Goal: Task Accomplishment & Management: Use online tool/utility

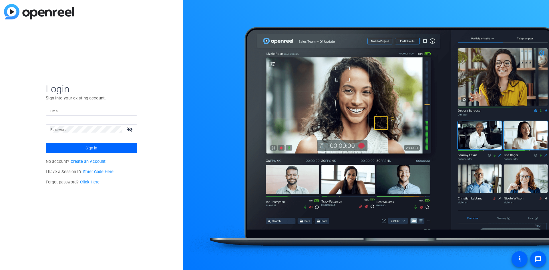
click at [96, 109] on input "Email" at bounding box center [91, 110] width 82 height 7
type input "[EMAIL_ADDRESS][DOMAIN_NAME]"
click at [46, 143] on button "Sign in" at bounding box center [91, 148] width 91 height 10
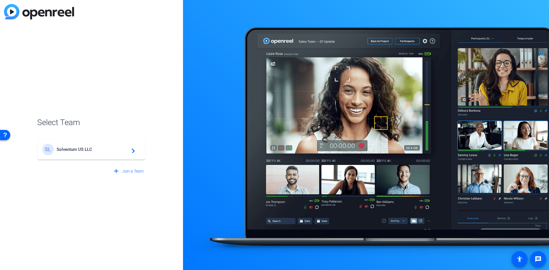
click at [83, 146] on div "SL Solventum US LLC navigate_next" at bounding box center [91, 149] width 98 height 11
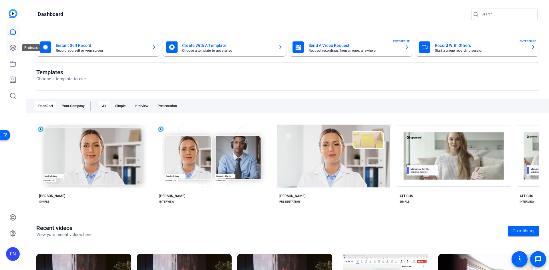
click at [17, 48] on link at bounding box center [13, 48] width 14 height 14
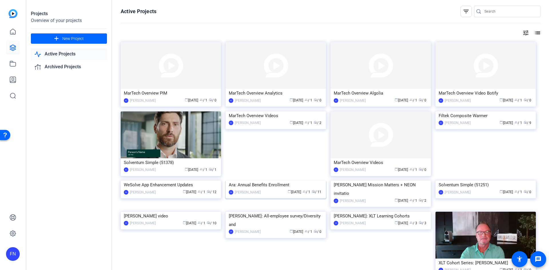
click at [293, 181] on img at bounding box center [275, 181] width 100 height 0
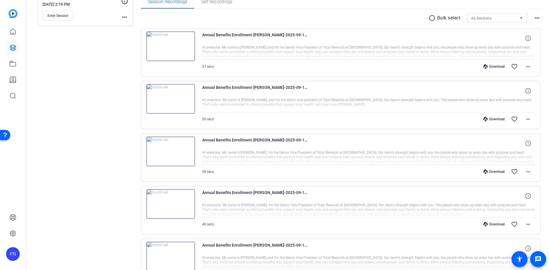
scroll to position [86, 0]
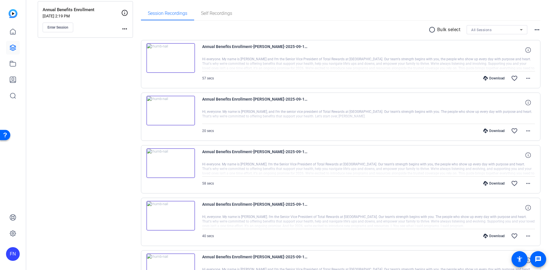
click at [167, 163] on img at bounding box center [170, 163] width 49 height 30
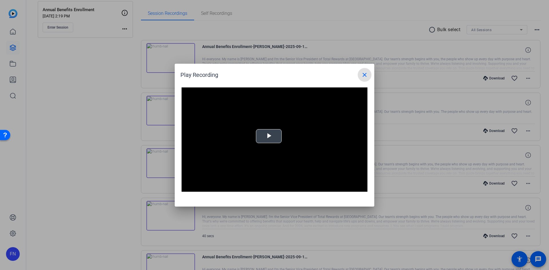
click at [269, 136] on span "Video Player" at bounding box center [269, 136] width 0 height 0
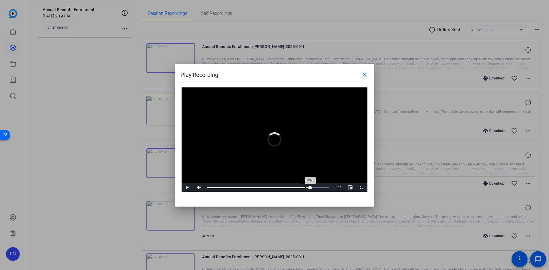
click at [305, 188] on div "0:46" at bounding box center [305, 187] width 0 height 1
click at [301, 188] on div "Loaded : 100.00% 0:44 0:47" at bounding box center [267, 187] width 127 height 9
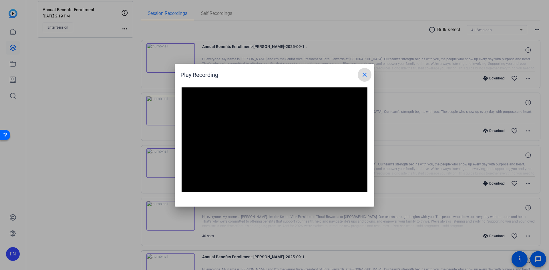
click at [367, 73] on mat-icon "close" at bounding box center [364, 74] width 7 height 7
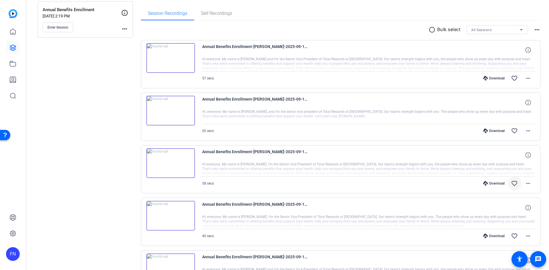
click at [511, 185] on mat-icon "favorite_border" at bounding box center [514, 183] width 7 height 7
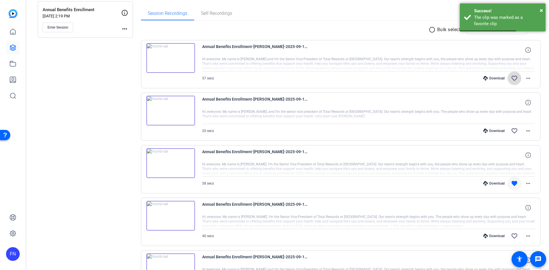
click at [511, 78] on mat-icon "favorite_border" at bounding box center [514, 78] width 7 height 7
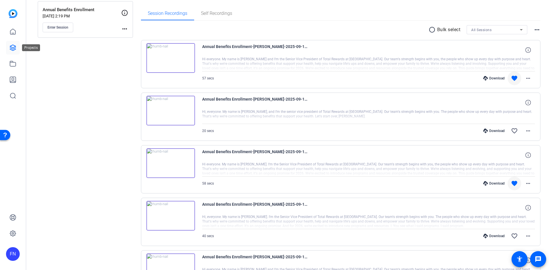
click at [15, 45] on icon at bounding box center [12, 47] width 7 height 7
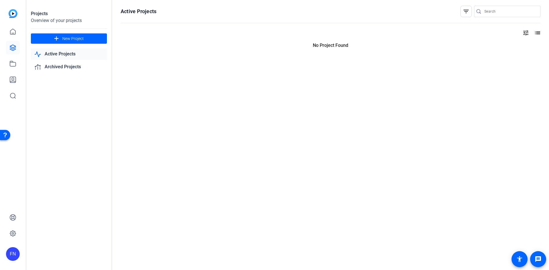
scroll to position [0, 0]
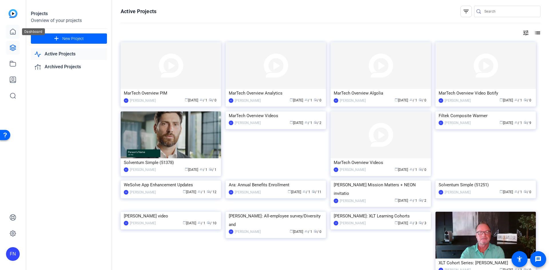
click at [13, 29] on icon at bounding box center [12, 31] width 7 height 7
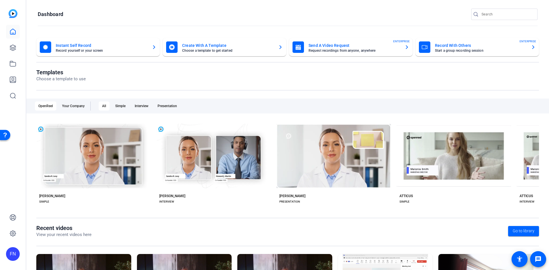
click at [254, 48] on mat-card-title "Create With A Template" at bounding box center [227, 45] width 91 height 7
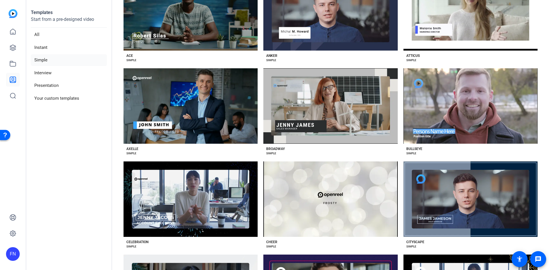
scroll to position [29, 0]
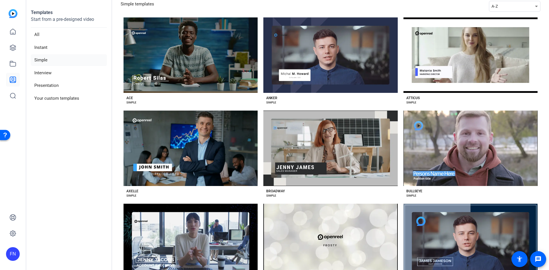
click at [70, 106] on aside "Templates Start from a pre-designed video All Instant Simple Interview Presenta…" at bounding box center [69, 135] width 86 height 270
click at [73, 99] on li "Your custom templates" at bounding box center [69, 99] width 76 height 12
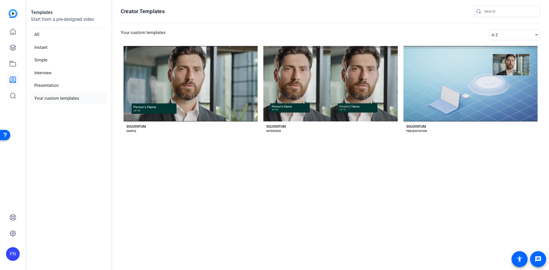
scroll to position [0, 0]
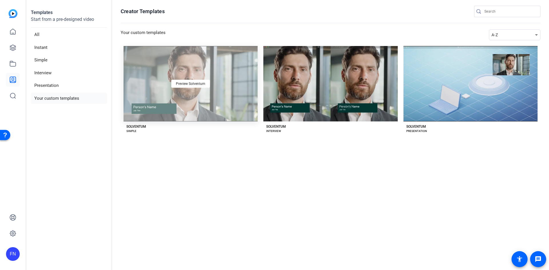
drag, startPoint x: 194, startPoint y: 84, endPoint x: 193, endPoint y: 113, distance: 28.9
click at [193, 113] on div "Preview Solventum" at bounding box center [190, 83] width 134 height 75
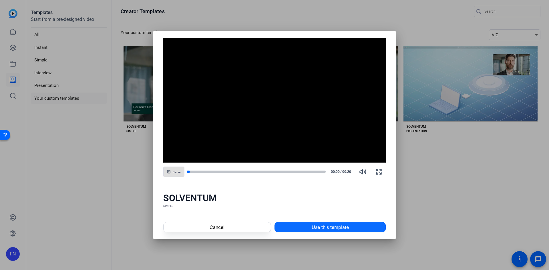
click at [327, 225] on span "Use this template" at bounding box center [329, 227] width 37 height 7
